Goal: Transaction & Acquisition: Purchase product/service

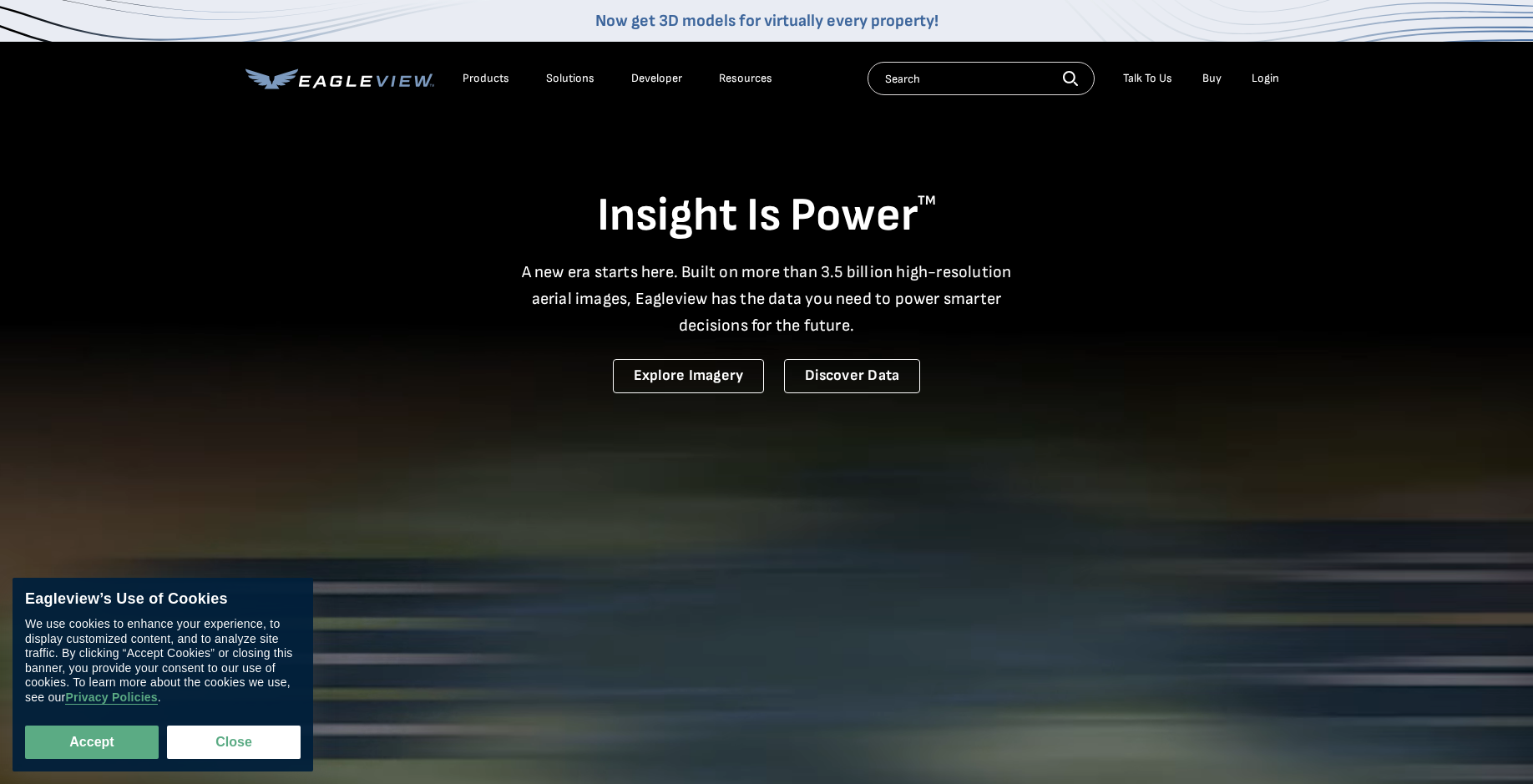
click at [1266, 82] on div "Login" at bounding box center [1265, 79] width 27 height 15
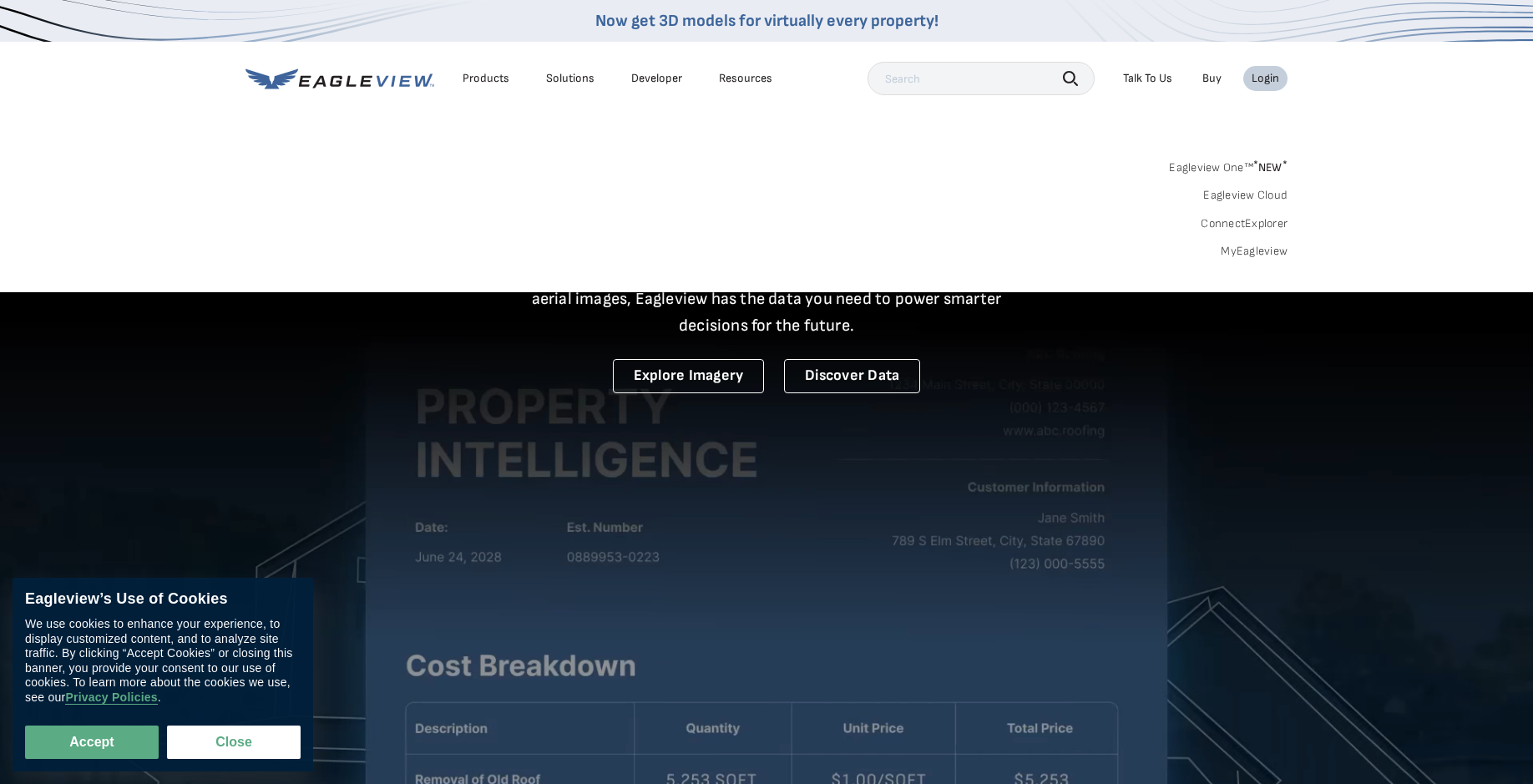
click at [1257, 248] on link "MyEagleview" at bounding box center [1254, 251] width 67 height 15
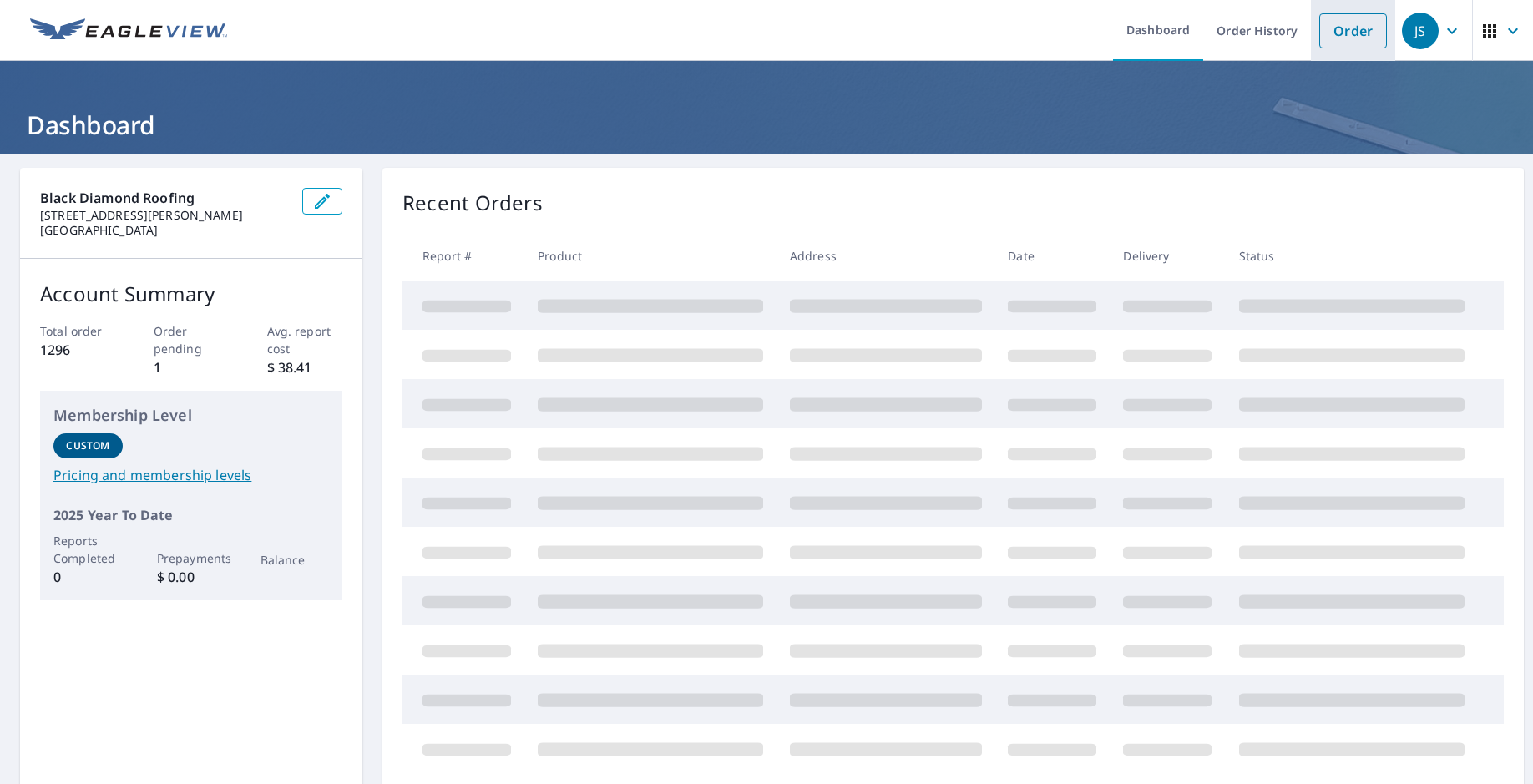
click at [1351, 32] on link "Order" at bounding box center [1352, 31] width 68 height 35
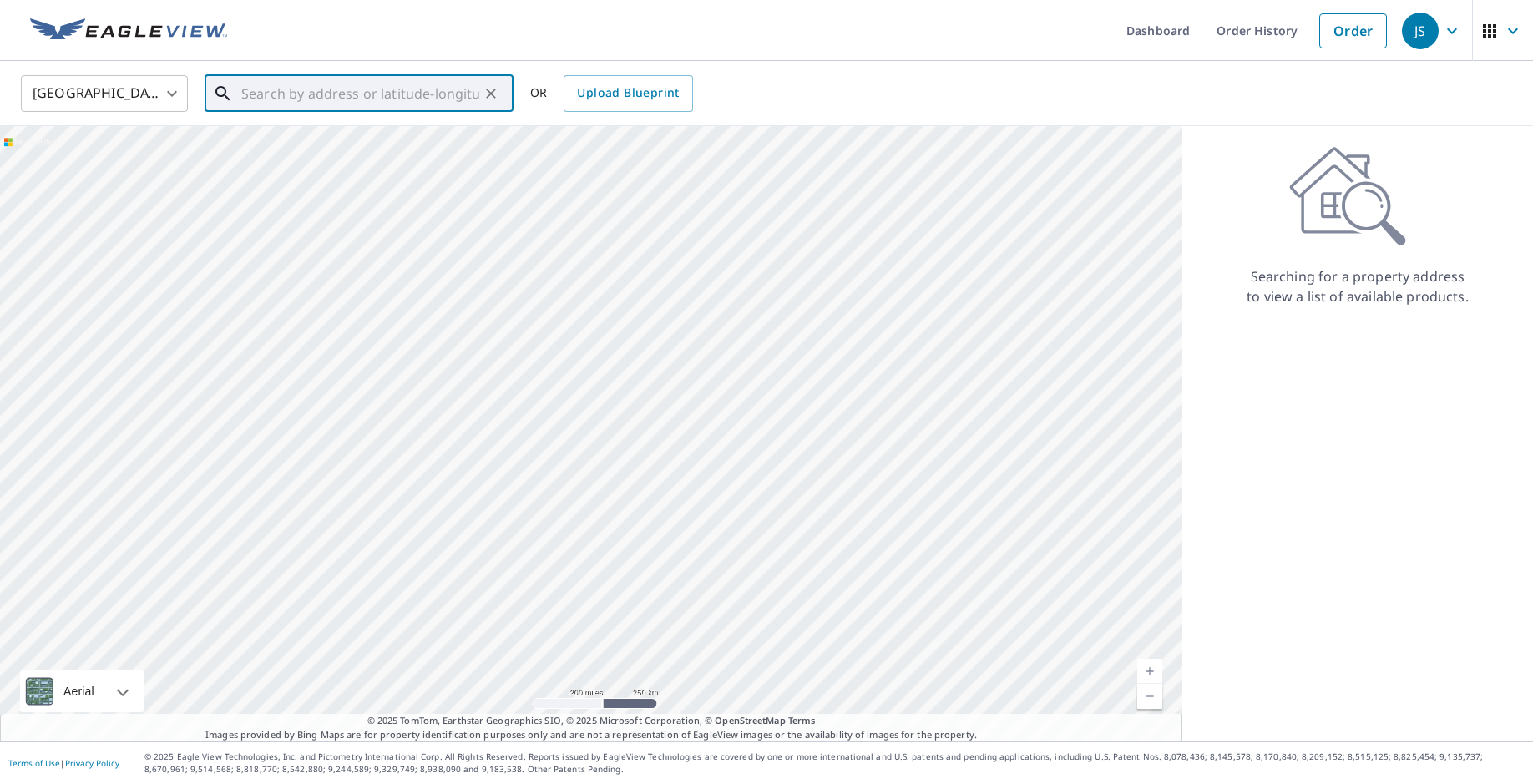
click at [347, 92] on input "text" at bounding box center [360, 94] width 238 height 47
click at [292, 140] on span "[STREET_ADDRESS]" at bounding box center [369, 142] width 262 height 20
type input "[STREET_ADDRESS]"
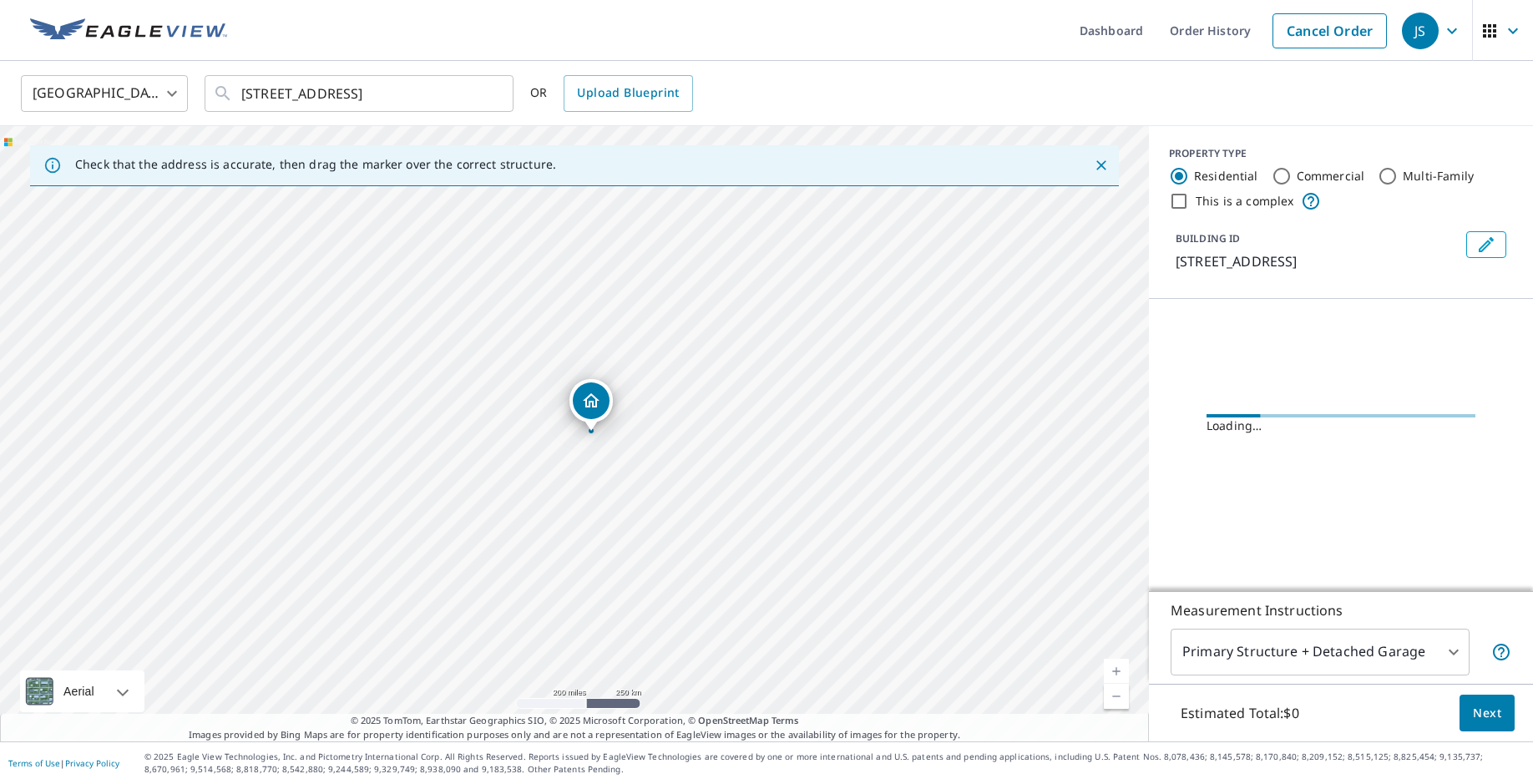
scroll to position [0, 0]
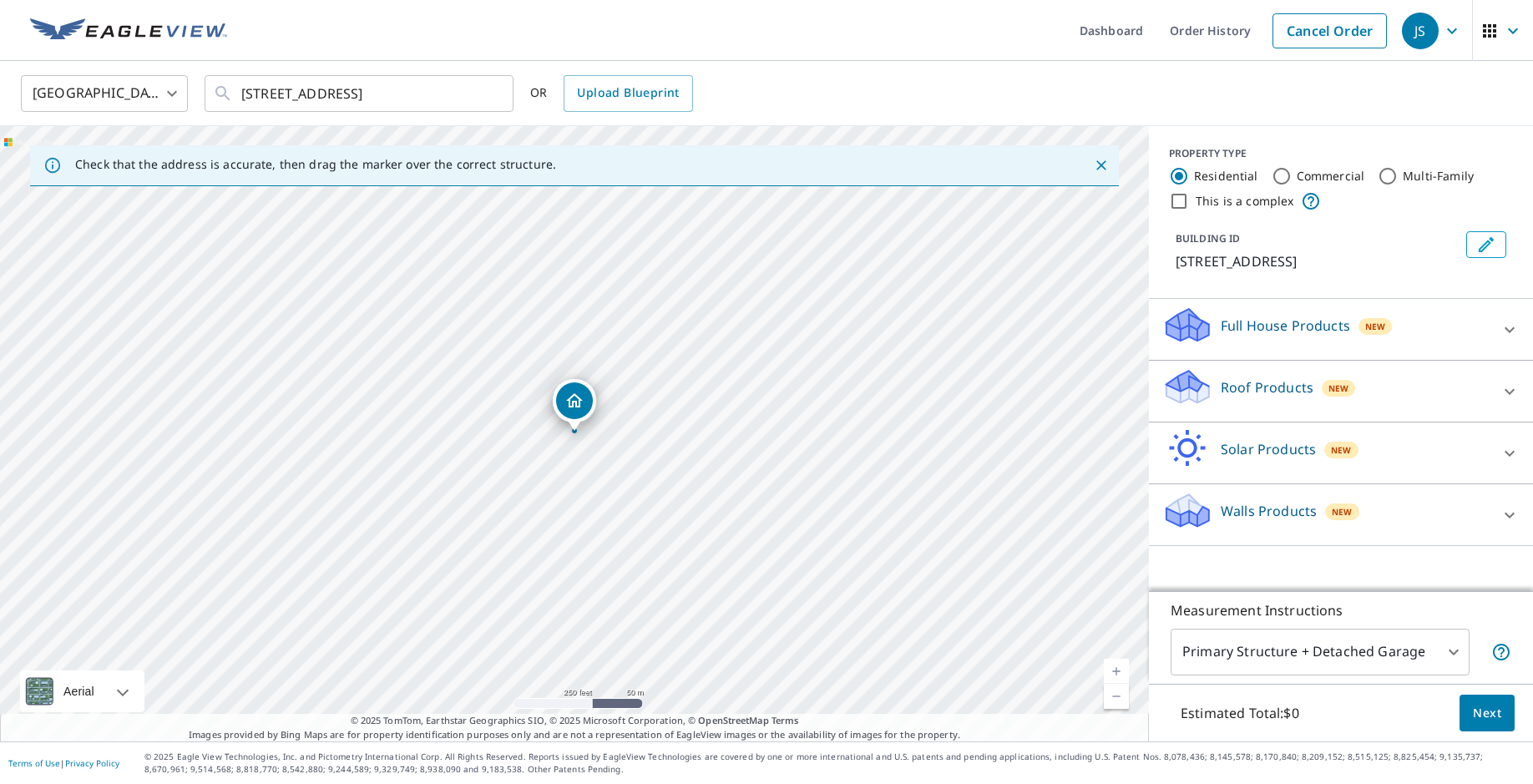
click at [1427, 506] on div "Walls Products New" at bounding box center [1326, 514] width 327 height 48
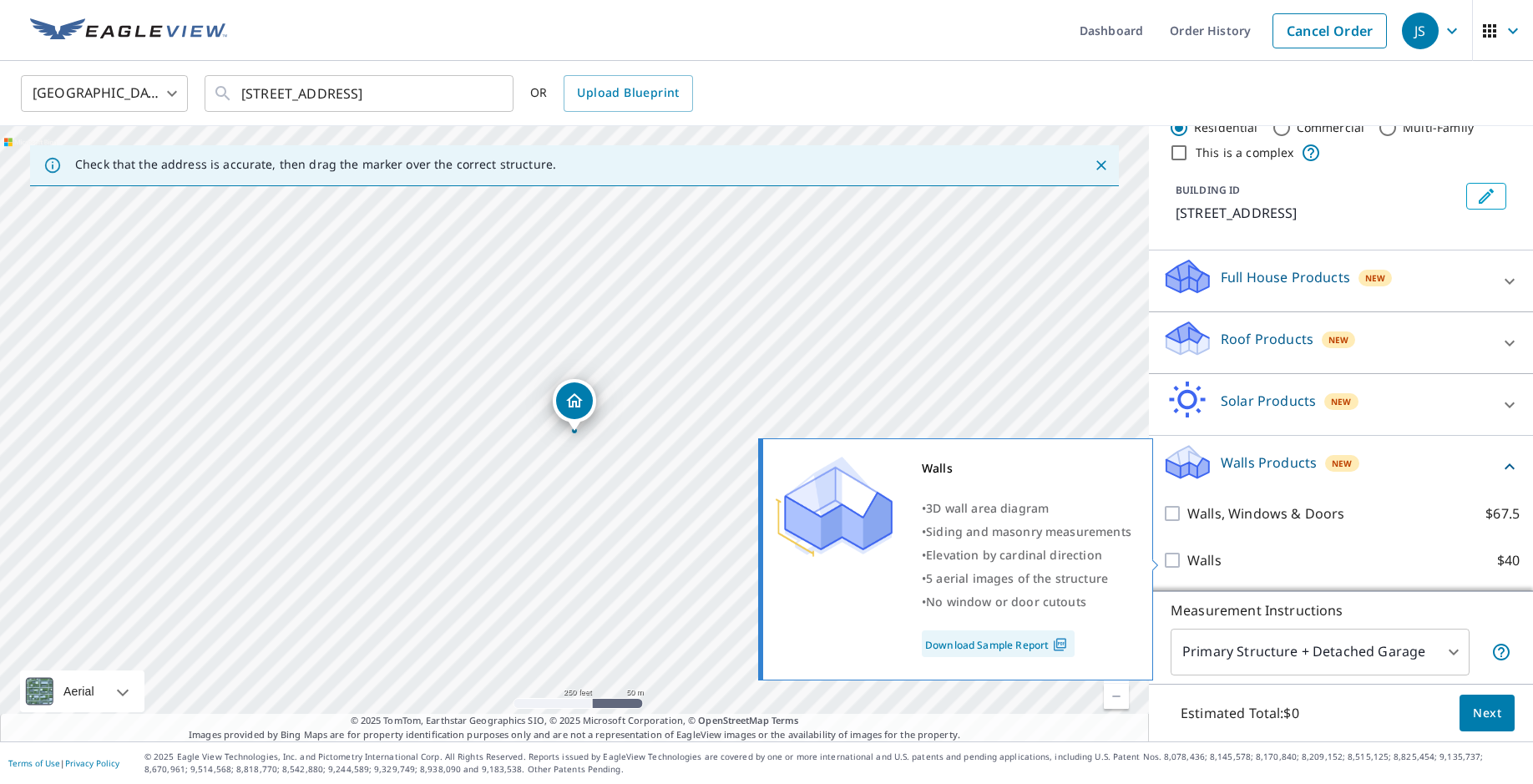
scroll to position [49, 0]
click at [1178, 560] on input "Walls $40" at bounding box center [1175, 560] width 25 height 20
checkbox input "true"
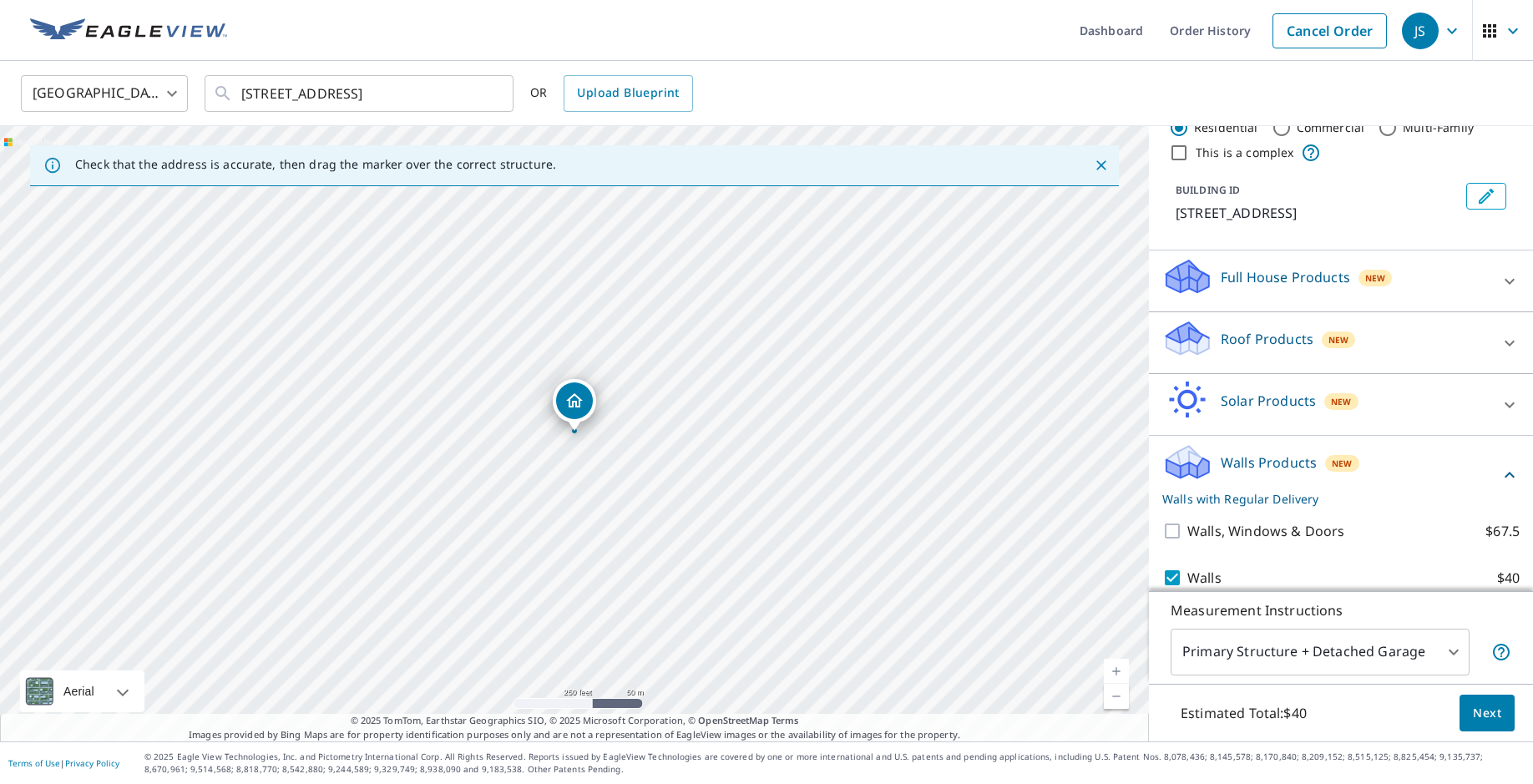
scroll to position [0, 0]
click at [1500, 711] on button "Next" at bounding box center [1487, 714] width 55 height 38
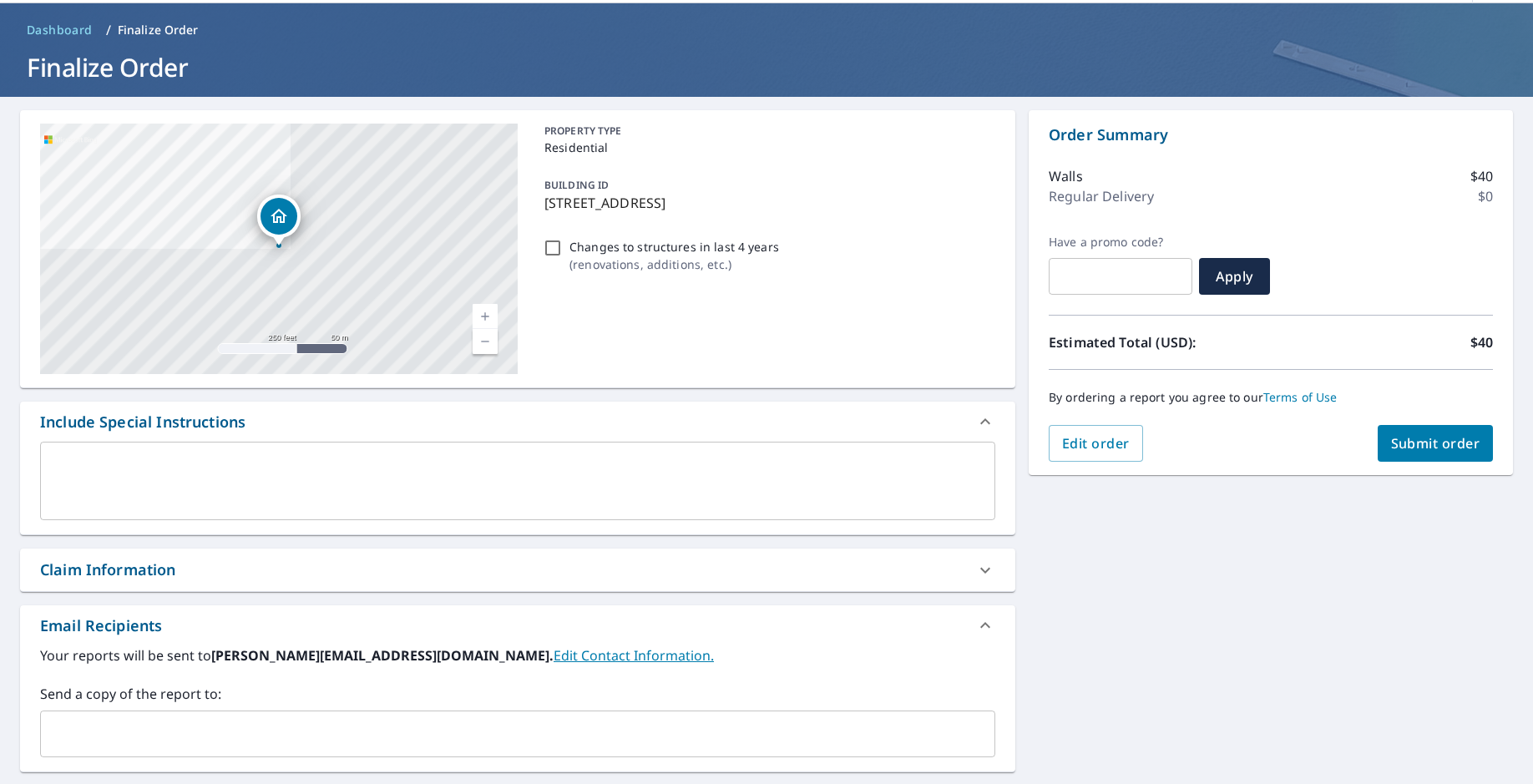
scroll to position [63, 0]
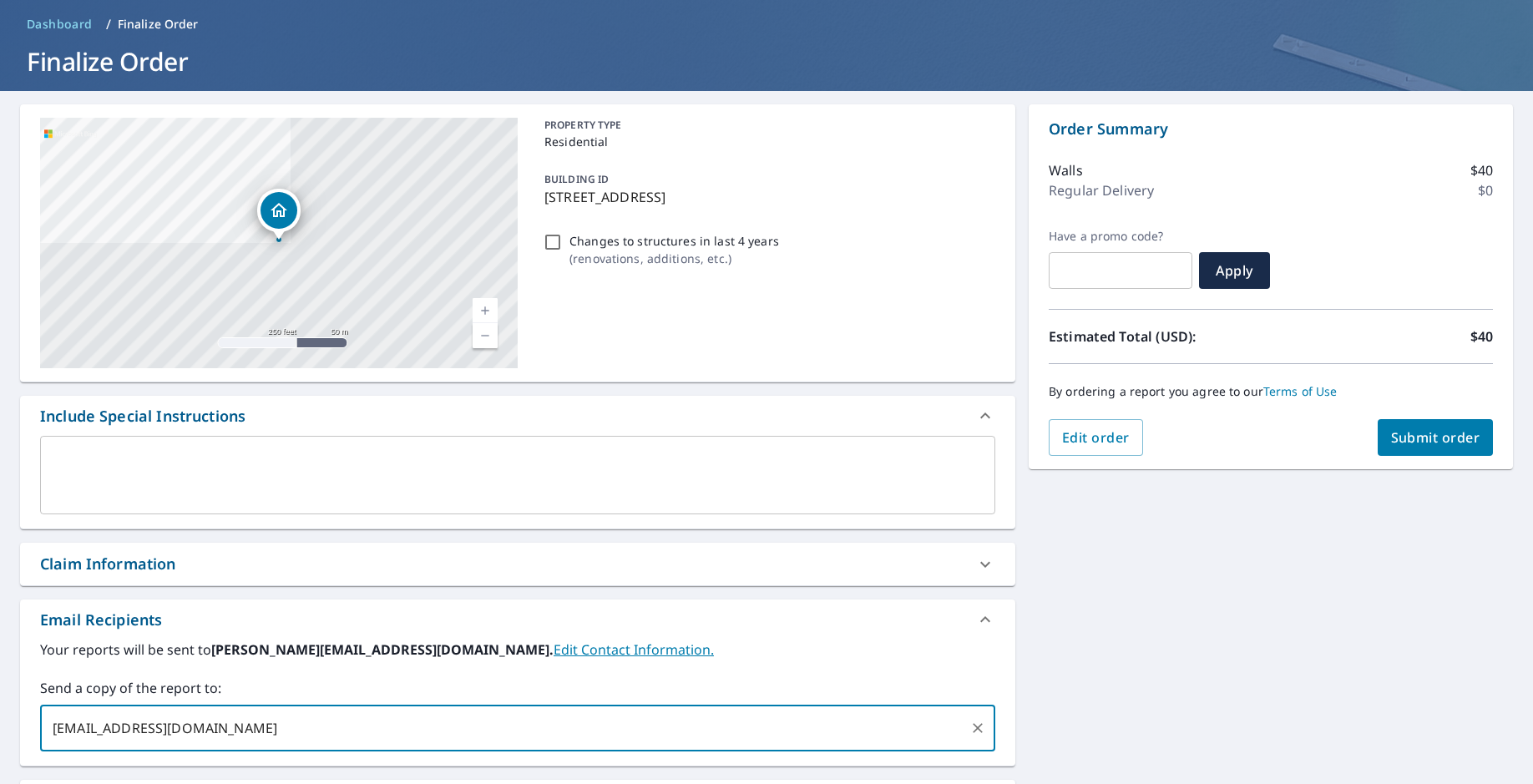
type input "aaaron@bdrcinc.com"
click at [1402, 432] on span "Submit order" at bounding box center [1435, 437] width 89 height 18
checkbox input "true"
